Goal: Entertainment & Leisure: Consume media (video, audio)

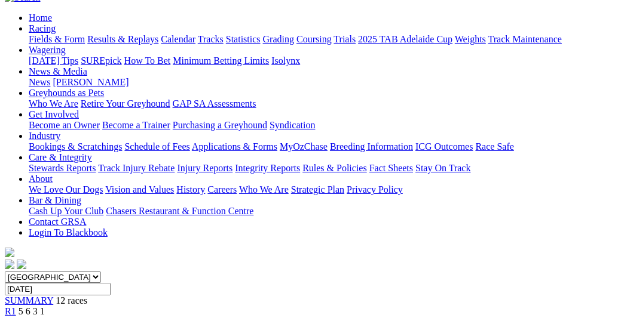
scroll to position [120, 0]
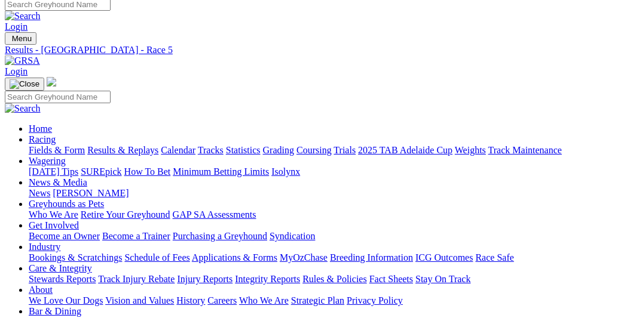
scroll to position [0, 0]
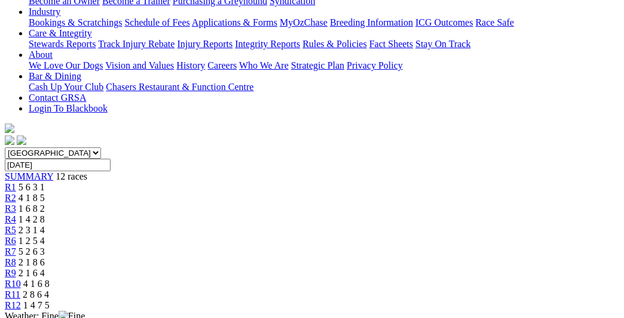
scroll to position [239, 0]
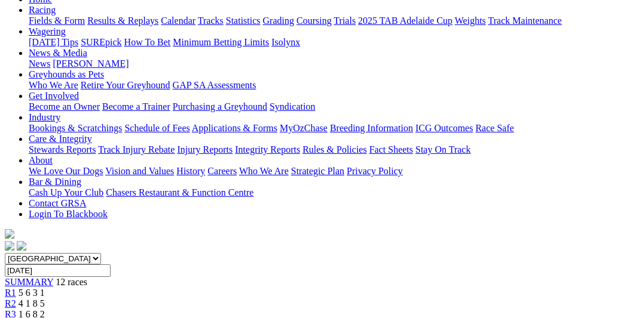
scroll to position [120, 0]
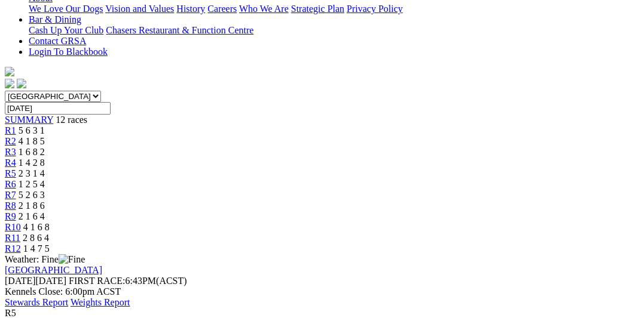
scroll to position [179, 0]
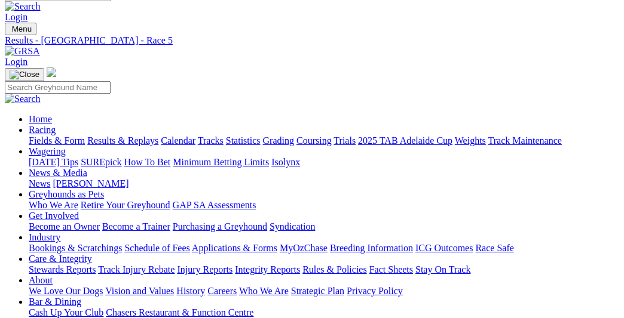
scroll to position [0, 0]
